Goal: Task Accomplishment & Management: Manage account settings

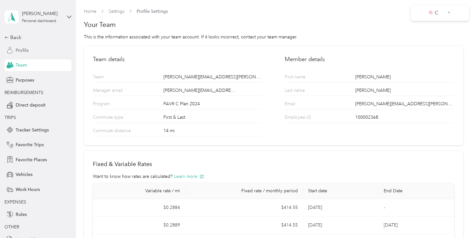
click at [26, 49] on div "Profile" at bounding box center [37, 50] width 67 height 12
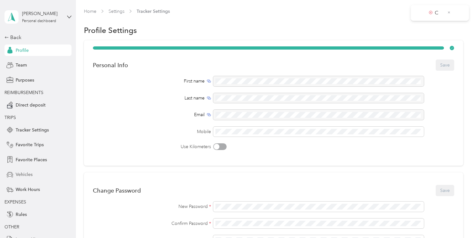
click at [26, 179] on div "Vehicles" at bounding box center [37, 175] width 67 height 12
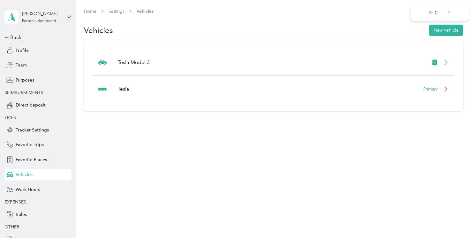
click at [24, 69] on div "Team" at bounding box center [37, 65] width 67 height 12
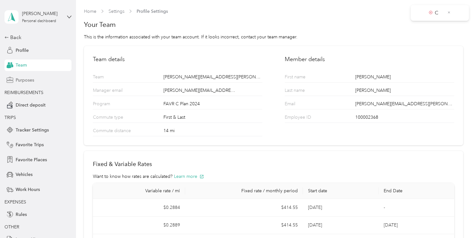
click at [16, 77] on span "Purposes" at bounding box center [25, 80] width 19 height 7
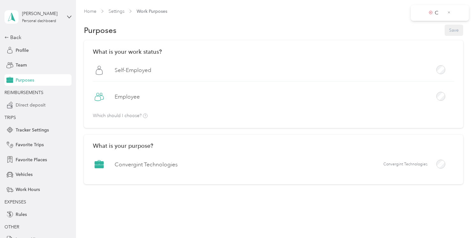
click at [47, 104] on div "Direct deposit" at bounding box center [37, 105] width 67 height 12
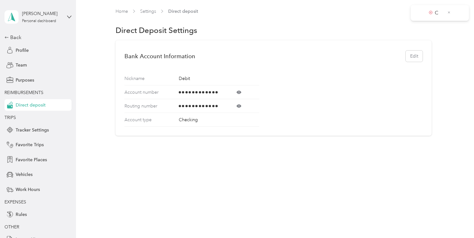
click at [68, 12] on div "[PERSON_NAME] Personal dashboard" at bounding box center [37, 17] width 67 height 22
click at [100, 131] on div "Bank Account Information Edit Nickname Debit Account number Routing number Acco…" at bounding box center [274, 87] width 380 height 95
click at [452, 12] on div "C" at bounding box center [440, 13] width 45 height 8
click at [449, 12] on icon at bounding box center [449, 12] width 2 height 2
click at [7, 38] on div "Back" at bounding box center [36, 38] width 64 height 8
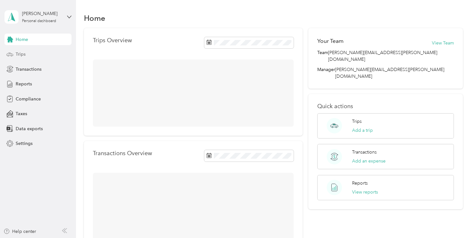
click at [24, 59] on div "Trips" at bounding box center [37, 55] width 67 height 12
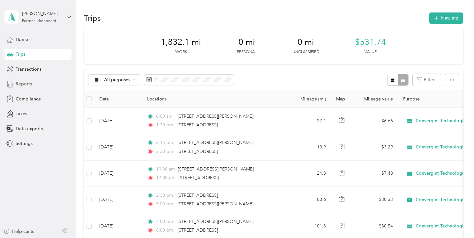
click at [30, 87] on span "Reports" at bounding box center [24, 84] width 16 height 7
